Goal: Transaction & Acquisition: Book appointment/travel/reservation

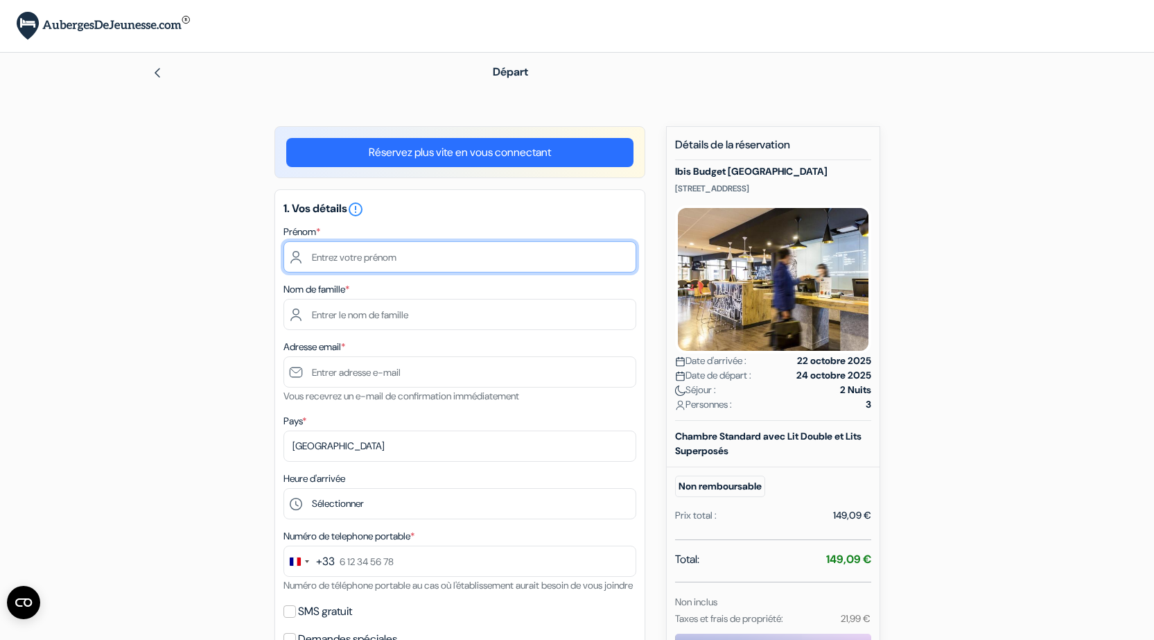
click at [410, 255] on input "text" at bounding box center [459, 256] width 353 height 31
type input "marie madeleine"
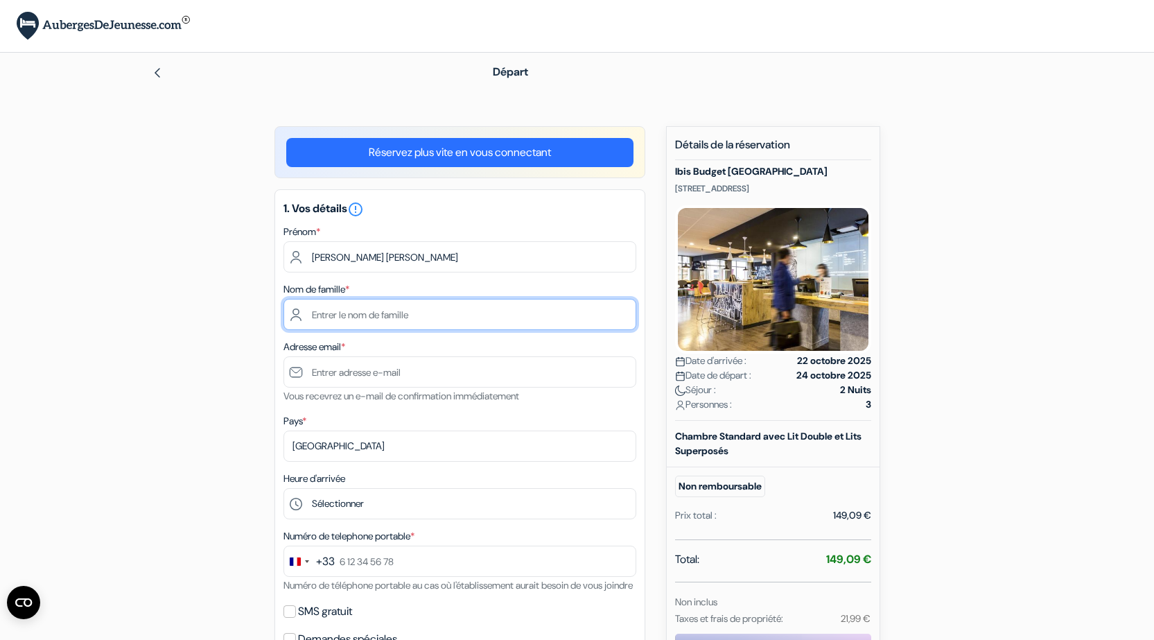
type input "Bouty"
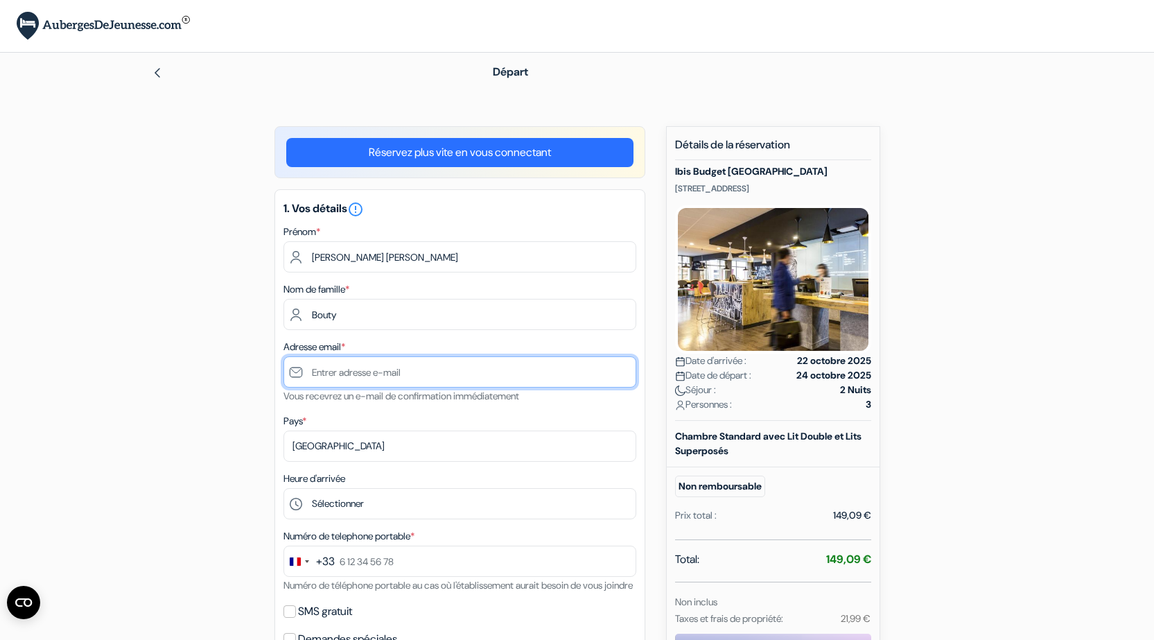
type input "[EMAIL_ADDRESS][DOMAIN_NAME]"
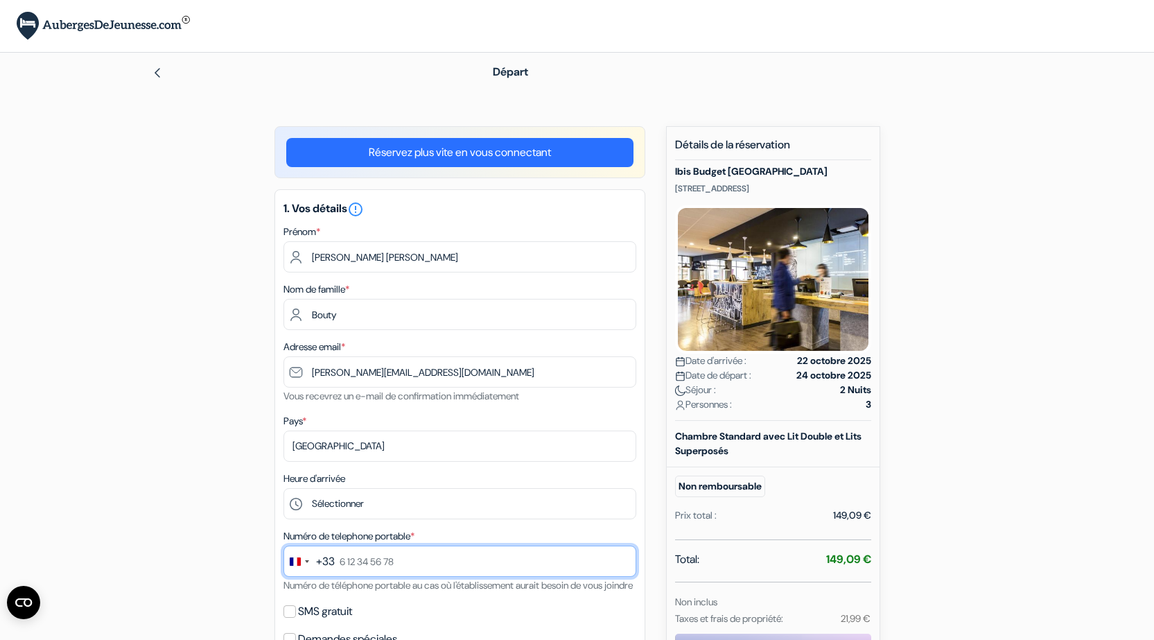
type input "0632270966"
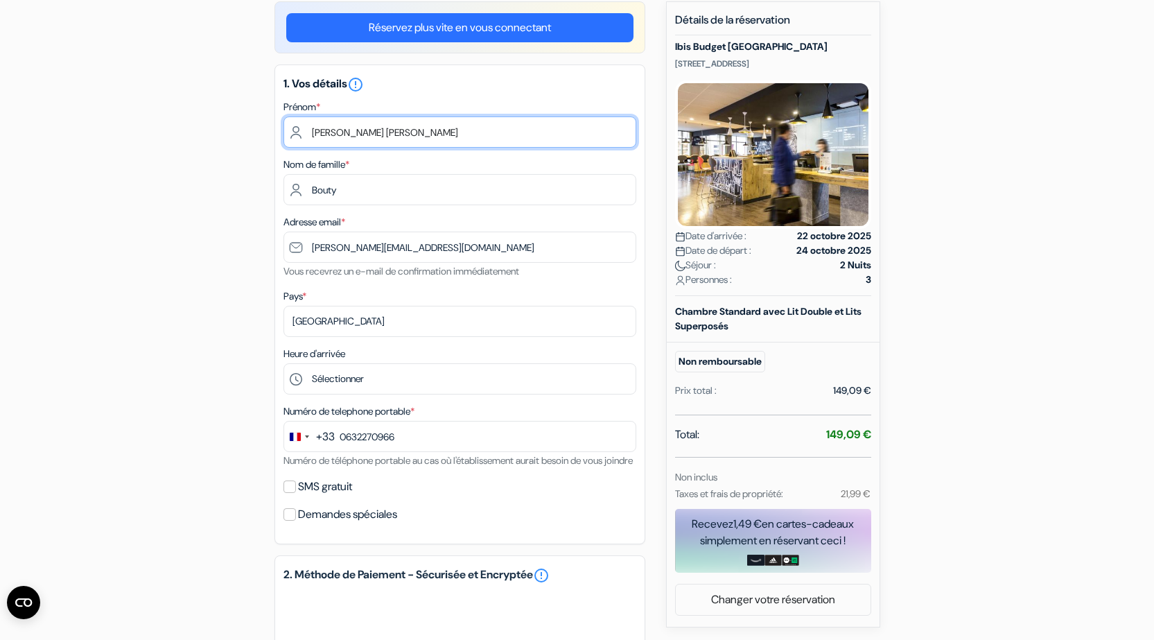
scroll to position [139, 0]
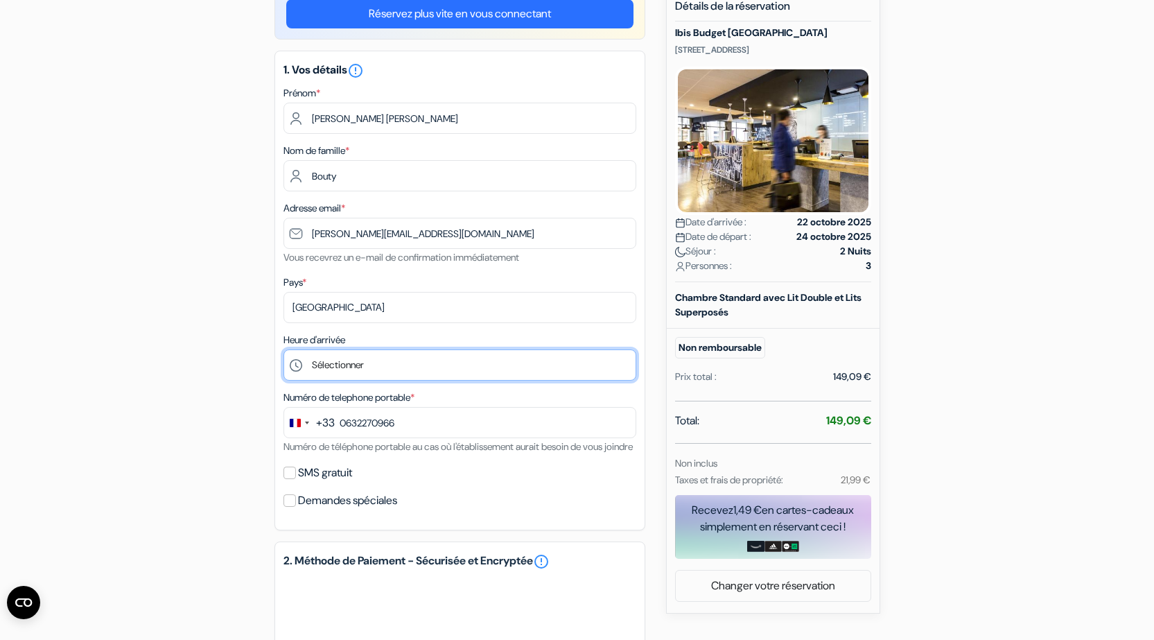
click at [373, 362] on select "Sélectionner 15:00 16:00 17:00 18:00 19:00 20:00 21:00 22:00 23:00 0:00" at bounding box center [459, 364] width 353 height 31
select select "19"
click at [283, 349] on select "Sélectionner 15:00 16:00 17:00 18:00 19:00 20:00 21:00 22:00 23:00 0:00" at bounding box center [459, 364] width 353 height 31
click at [288, 479] on input "SMS gratuit" at bounding box center [289, 472] width 12 height 12
checkbox input "true"
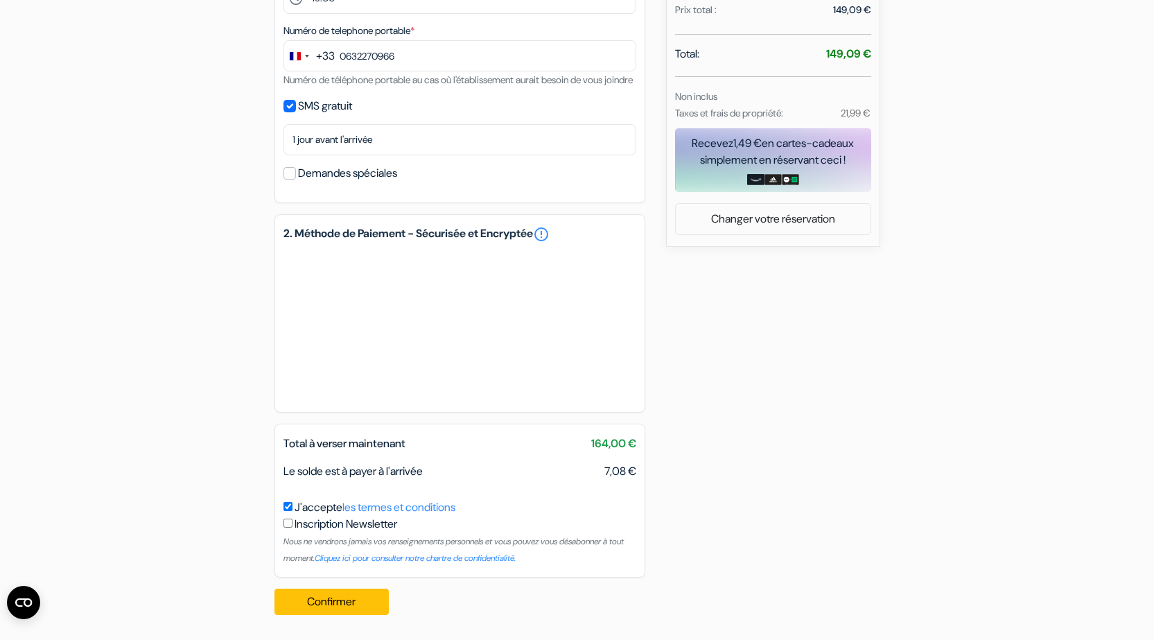
scroll to position [522, 0]
click at [330, 599] on button "Confirmer Loading..." at bounding box center [331, 601] width 115 height 26
